Goal: Book appointment/travel/reservation

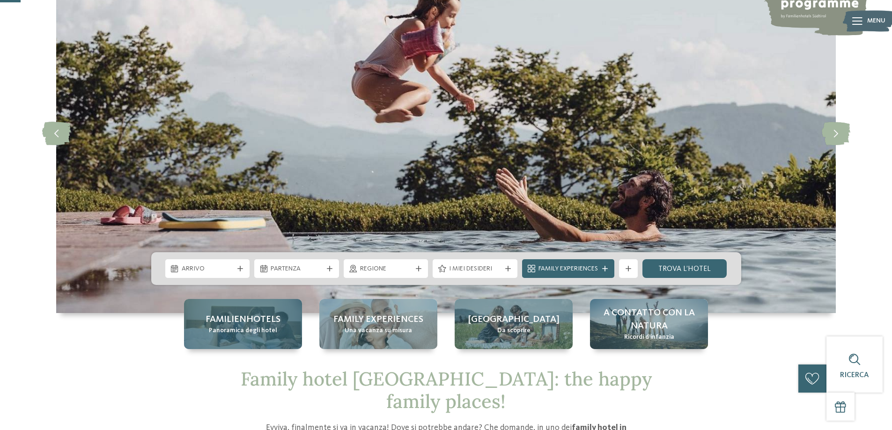
click at [261, 334] on span "Panoramica degli hotel" at bounding box center [243, 330] width 68 height 9
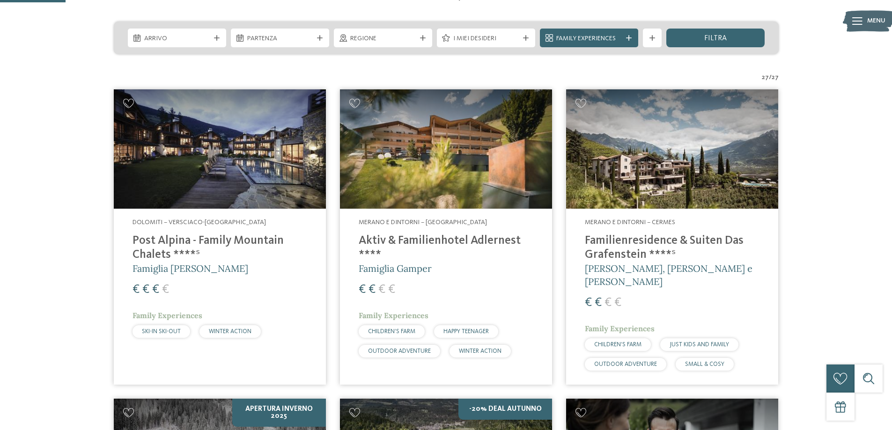
scroll to position [234, 0]
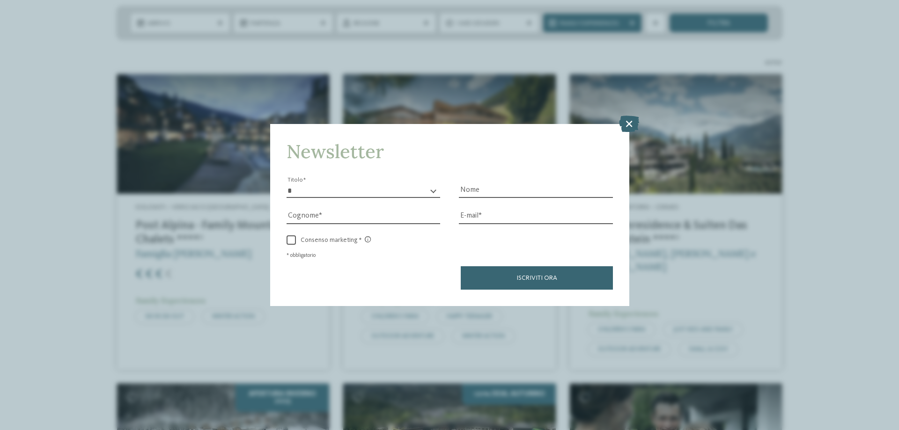
click at [624, 120] on icon at bounding box center [629, 124] width 20 height 16
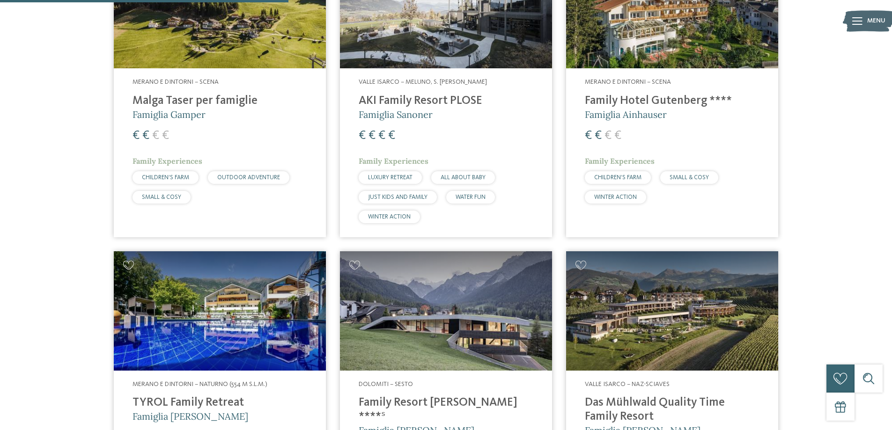
scroll to position [1077, 0]
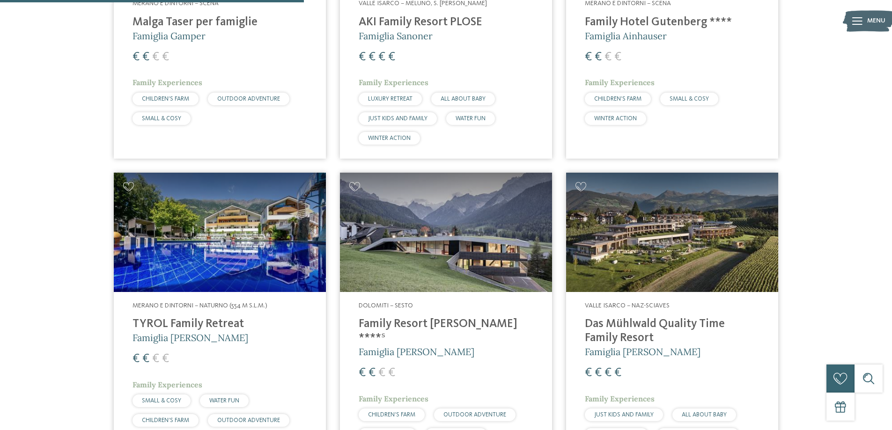
click at [464, 230] on img at bounding box center [446, 232] width 212 height 119
